Goal: Task Accomplishment & Management: Manage account settings

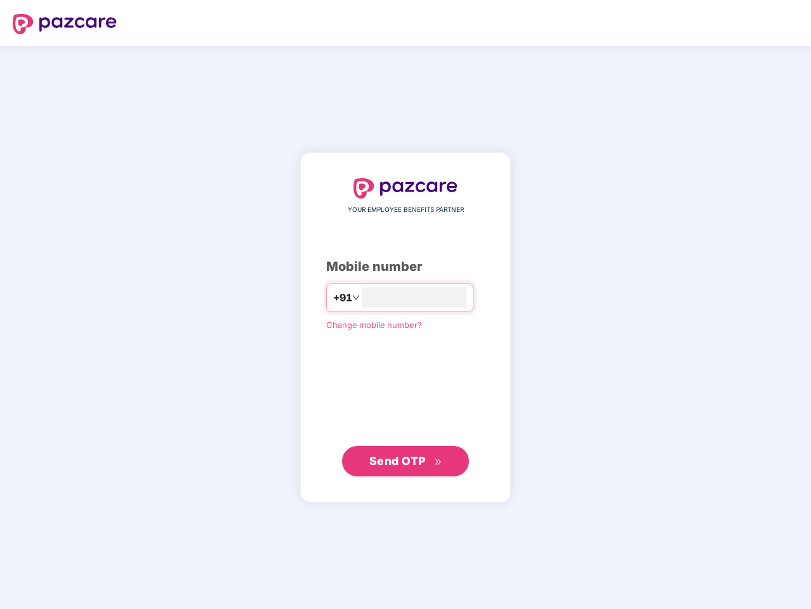
click at [405, 305] on input "number" at bounding box center [414, 297] width 104 height 20
click at [65, 24] on img at bounding box center [65, 24] width 104 height 20
click at [332, 298] on span "+91" at bounding box center [341, 298] width 19 height 16
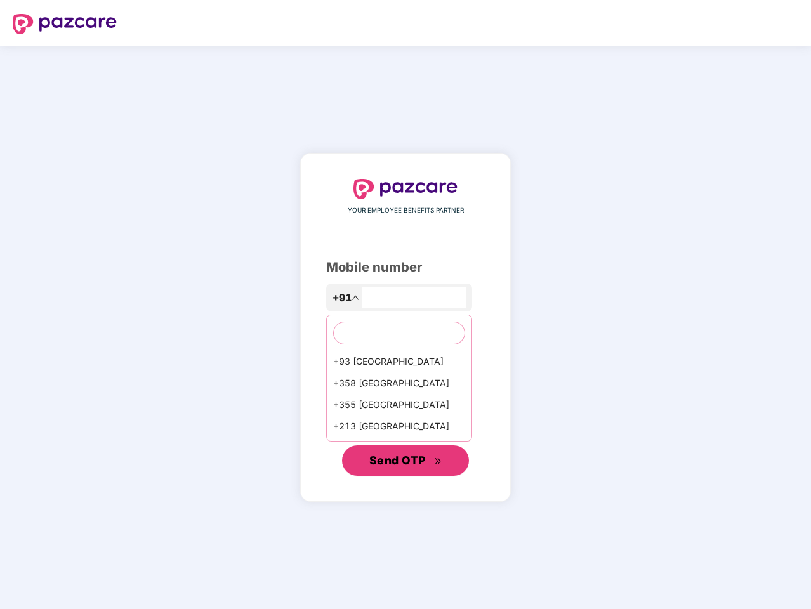
click at [405, 461] on span "Send OTP" at bounding box center [397, 460] width 56 height 13
